Goal: Task Accomplishment & Management: Manage account settings

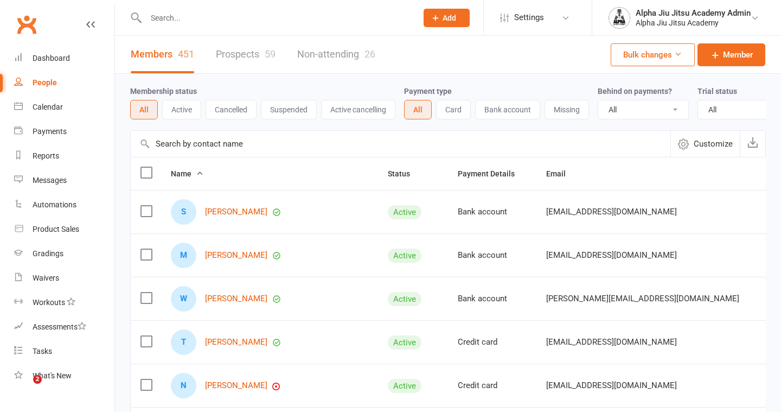
click at [55, 137] on link "Payments" at bounding box center [64, 131] width 100 height 24
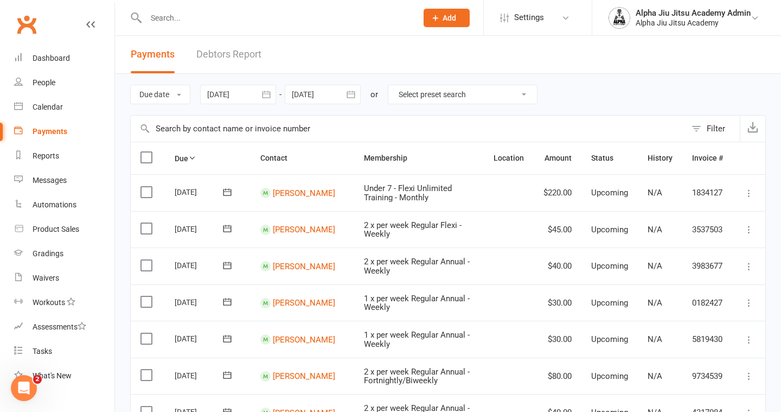
click at [206, 66] on link "Debtors Report" at bounding box center [228, 54] width 65 height 37
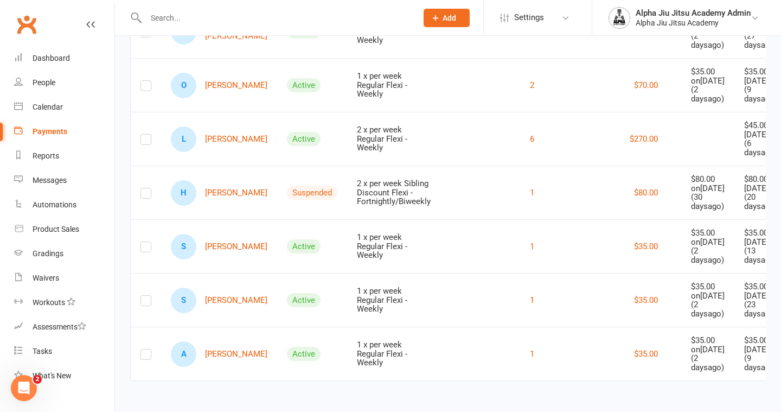
scroll to position [0, 36]
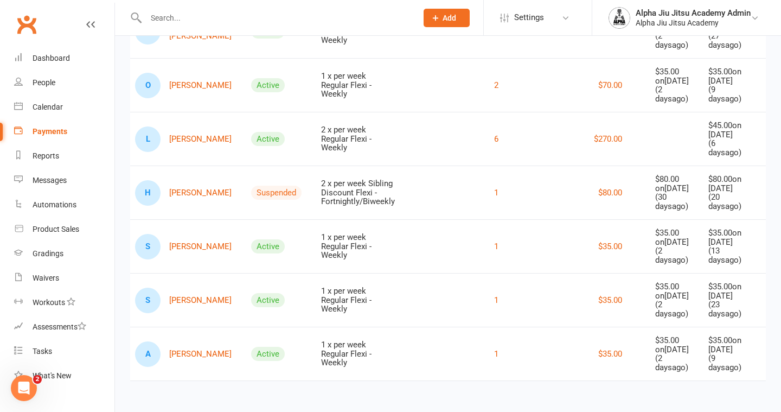
click at [762, 348] on icon at bounding box center [767, 353] width 11 height 11
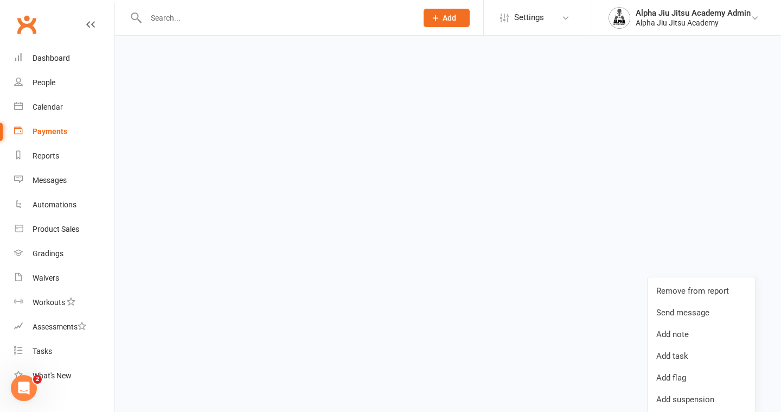
scroll to position [1642, 0]
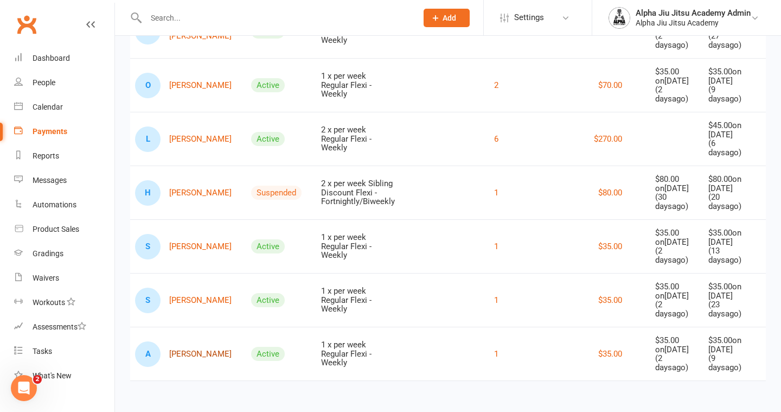
click at [194, 341] on link "A [PERSON_NAME]" at bounding box center [183, 354] width 97 height 26
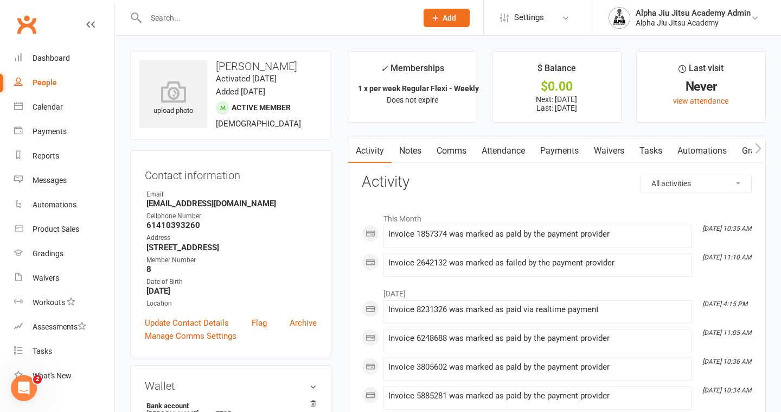
click at [556, 145] on link "Payments" at bounding box center [560, 150] width 54 height 25
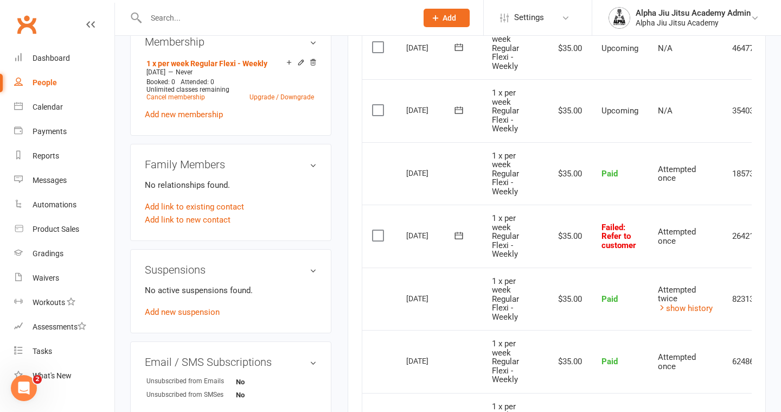
scroll to position [0, 56]
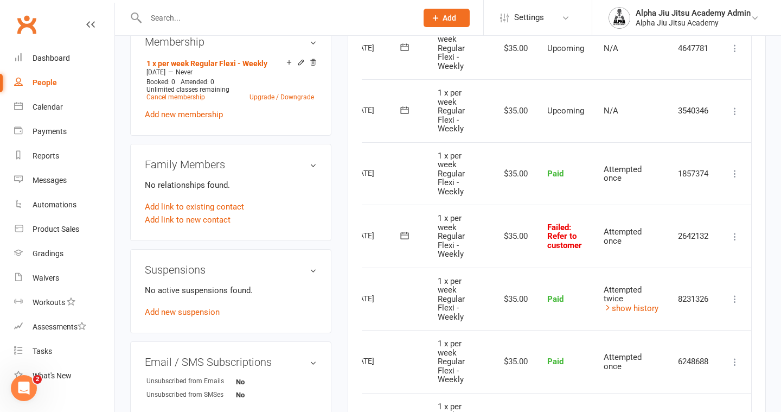
click at [734, 235] on icon at bounding box center [735, 236] width 11 height 11
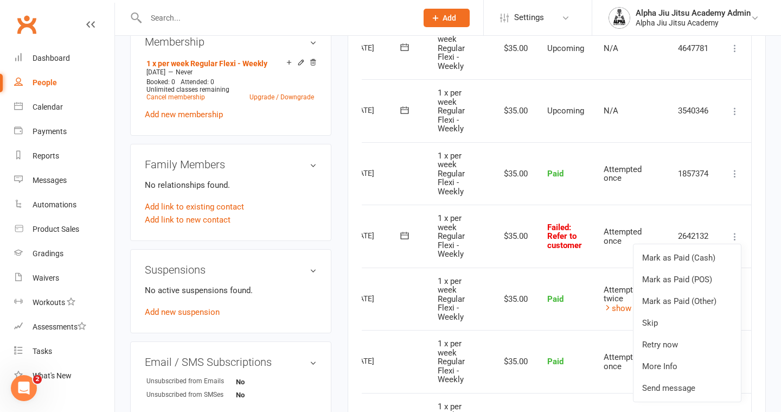
click at [767, 206] on main "✓ Memberships 1 x per week Regular Flexi - Weekly Does not expire $ Balance $0.…" at bounding box center [557, 135] width 435 height 1042
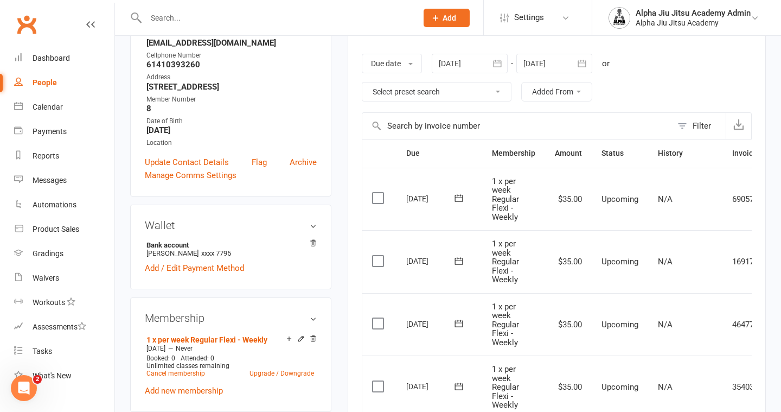
scroll to position [0, 0]
